Goal: Task Accomplishment & Management: Use online tool/utility

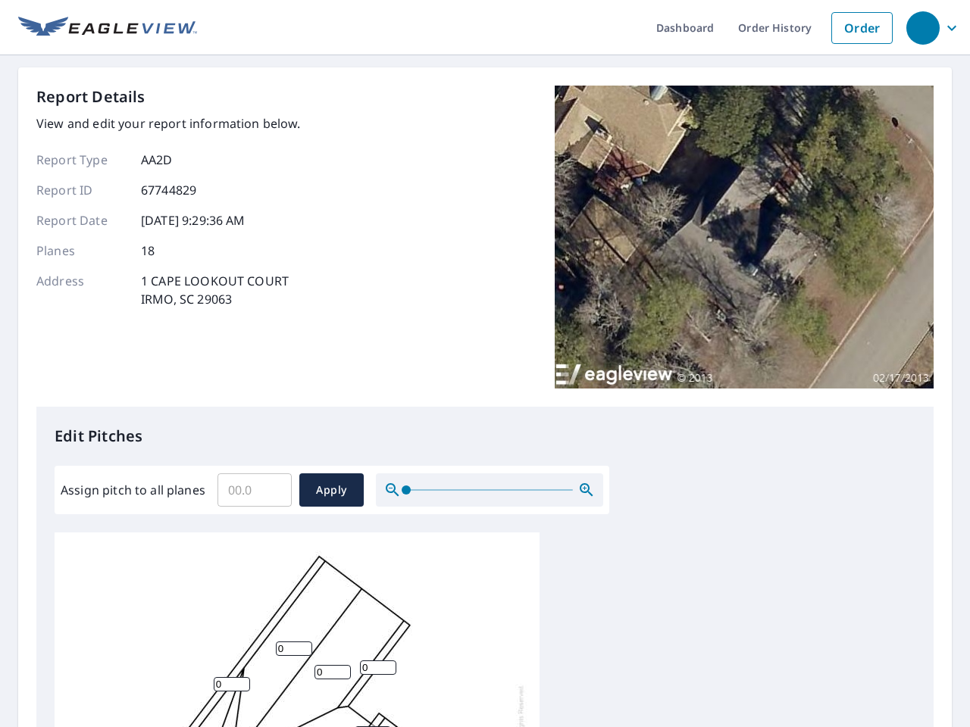
click at [485, 364] on div "Report Details View and edit your report information below. Report Type AA2D Re…" at bounding box center [484, 246] width 897 height 321
click at [922, 27] on div "button" at bounding box center [922, 27] width 33 height 33
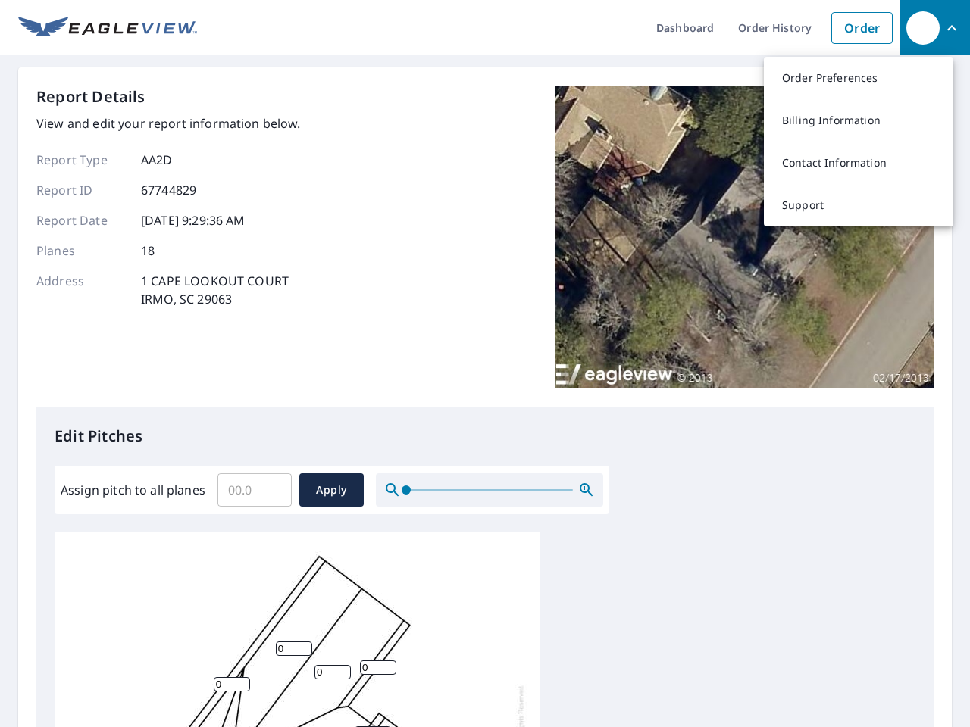
click at [255, 490] on input "Assign pitch to all planes" at bounding box center [254, 490] width 74 height 42
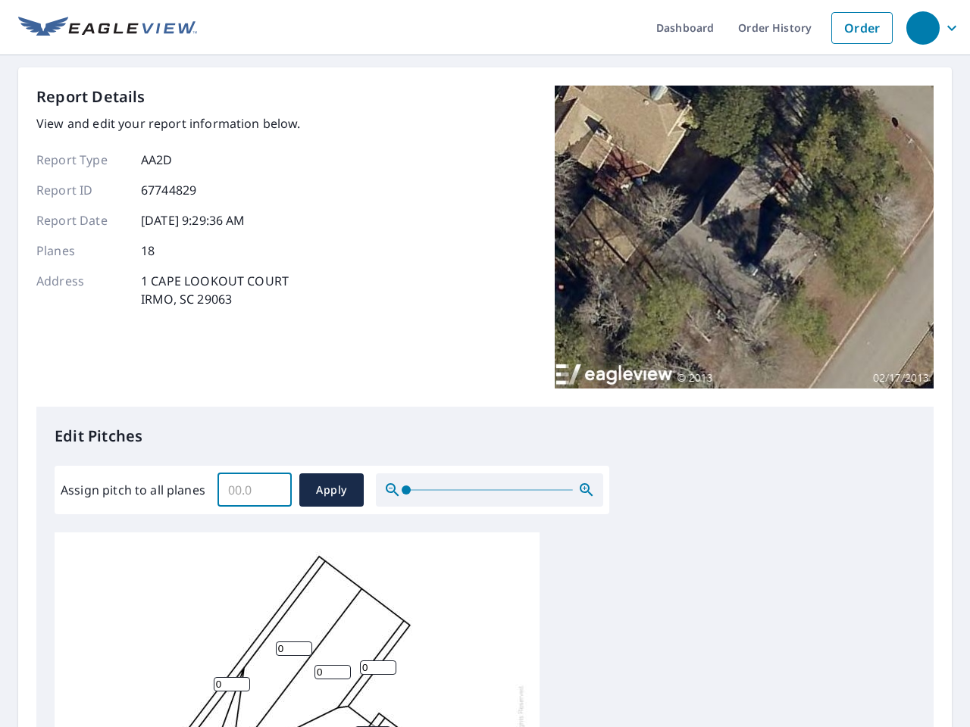
click at [331, 490] on span "Apply" at bounding box center [331, 490] width 40 height 19
click at [586, 490] on icon "button" at bounding box center [586, 490] width 18 height 18
